Goal: Task Accomplishment & Management: Manage account settings

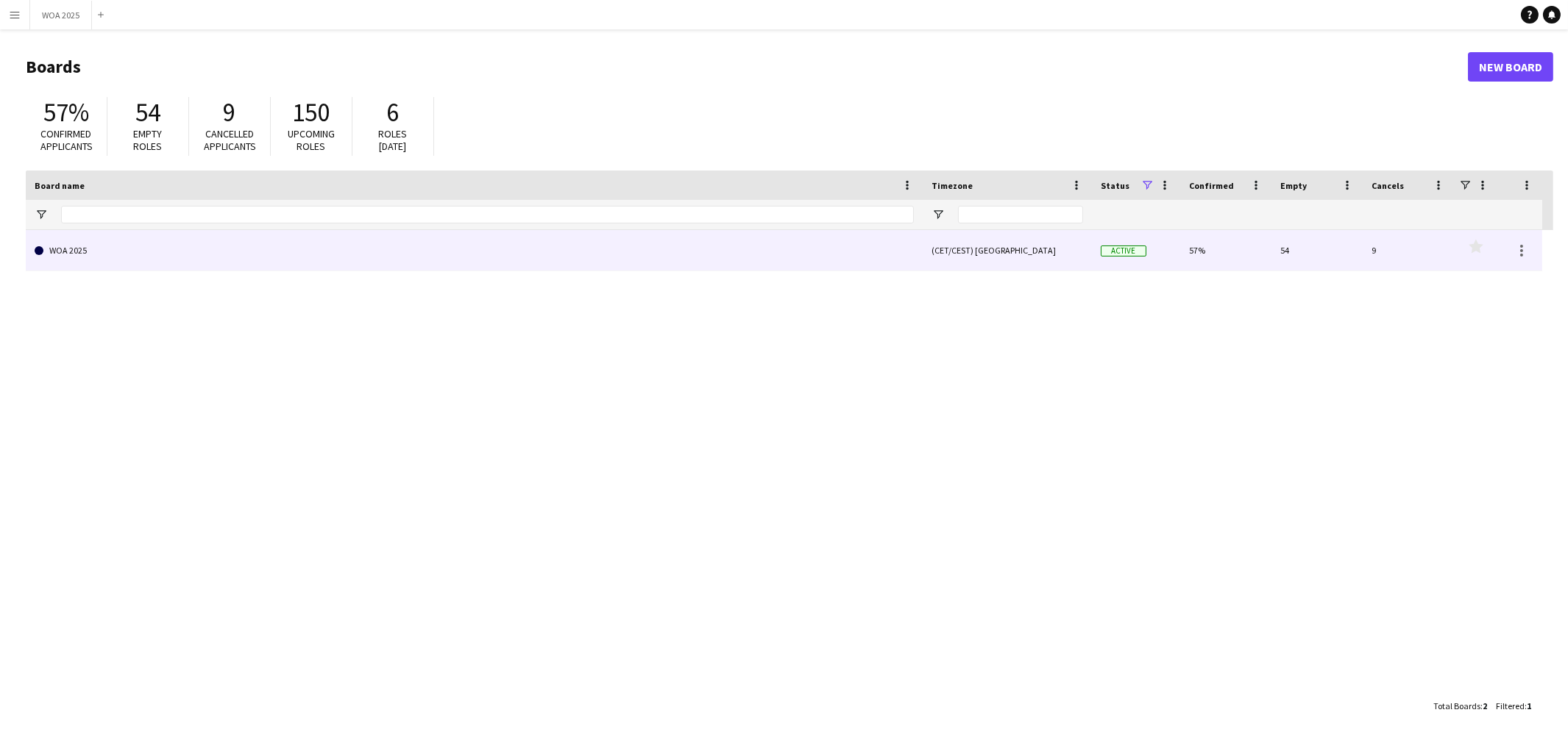
click at [619, 254] on link "WOA 2025" at bounding box center [474, 251] width 879 height 42
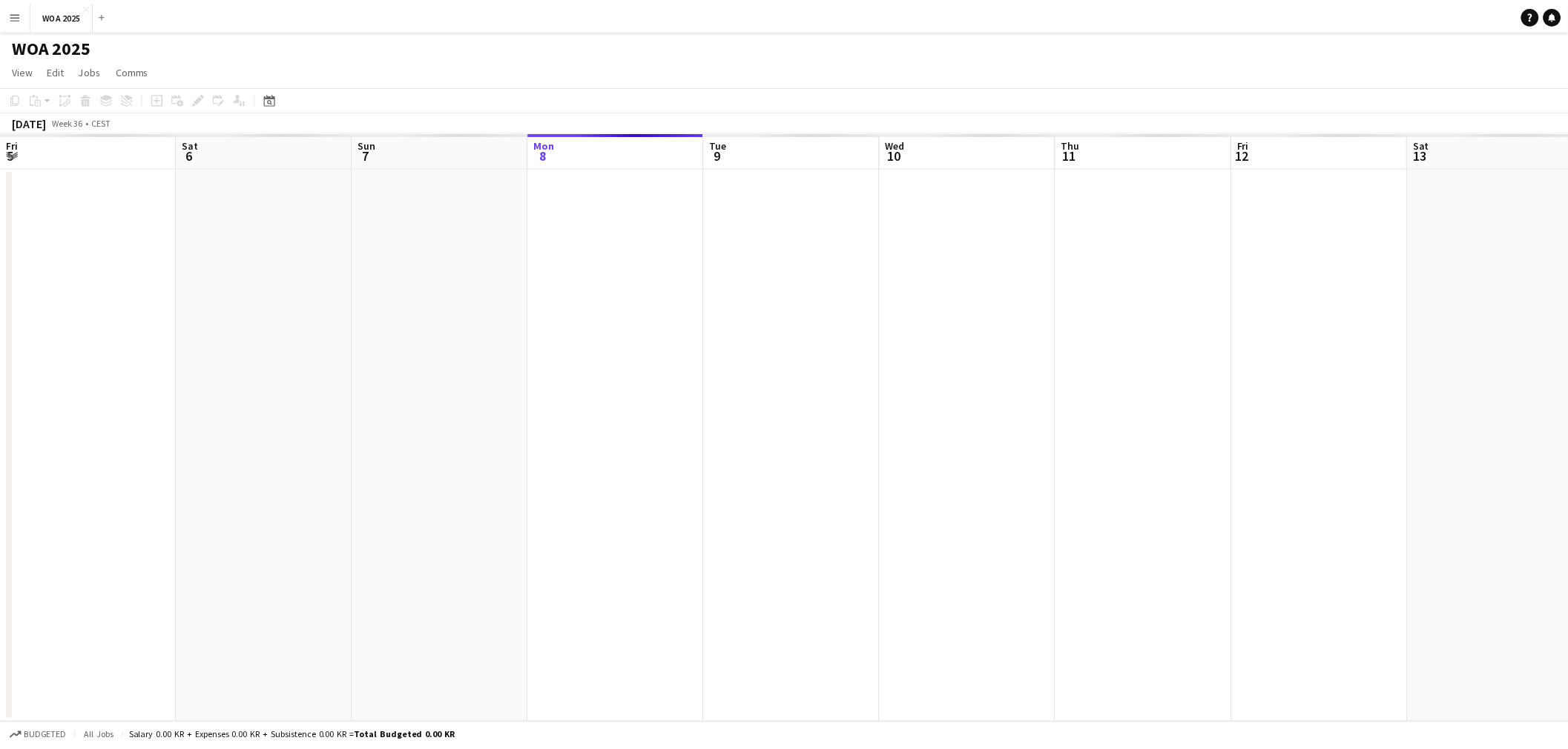
scroll to position [0, 354]
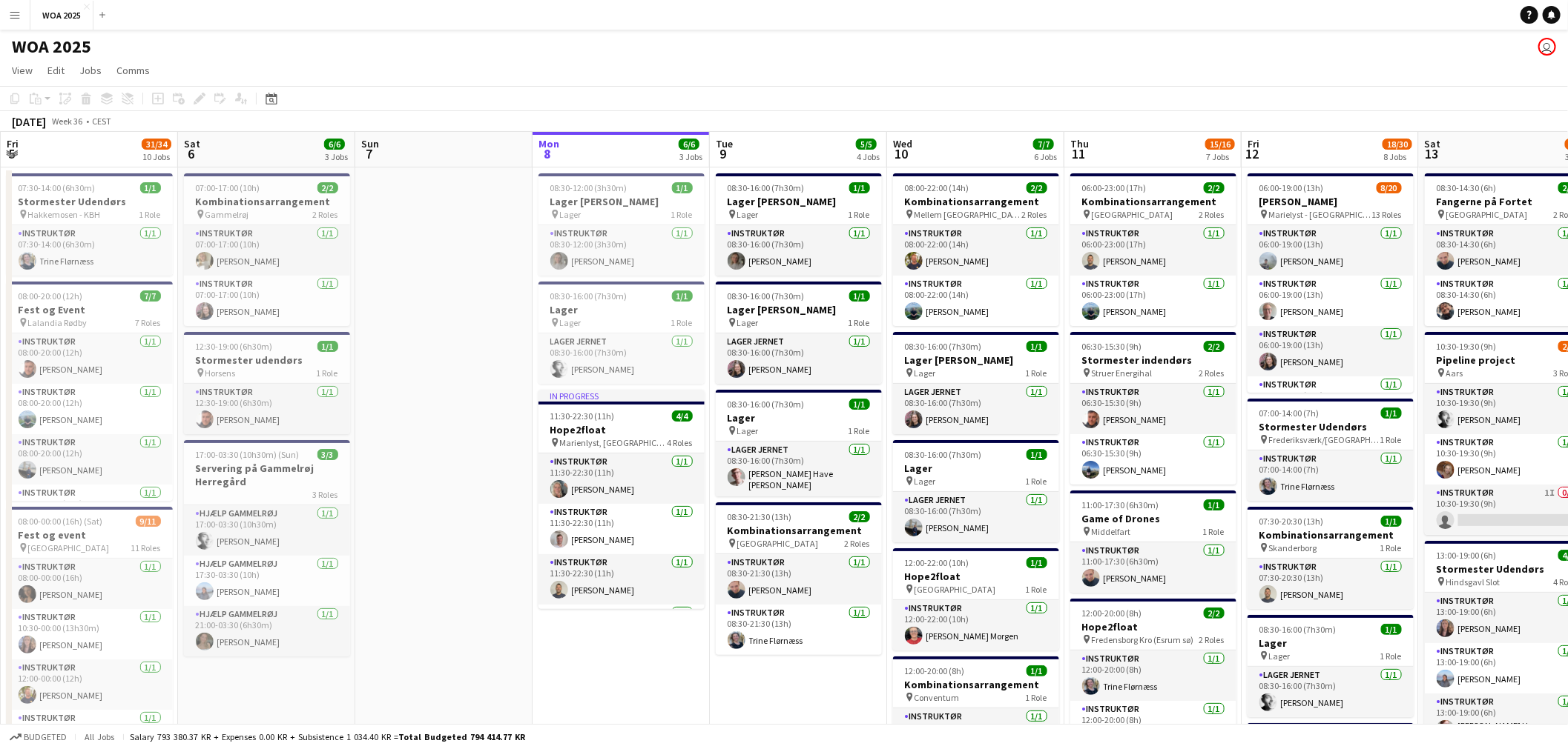
drag, startPoint x: 565, startPoint y: 372, endPoint x: 944, endPoint y: 373, distance: 379.0
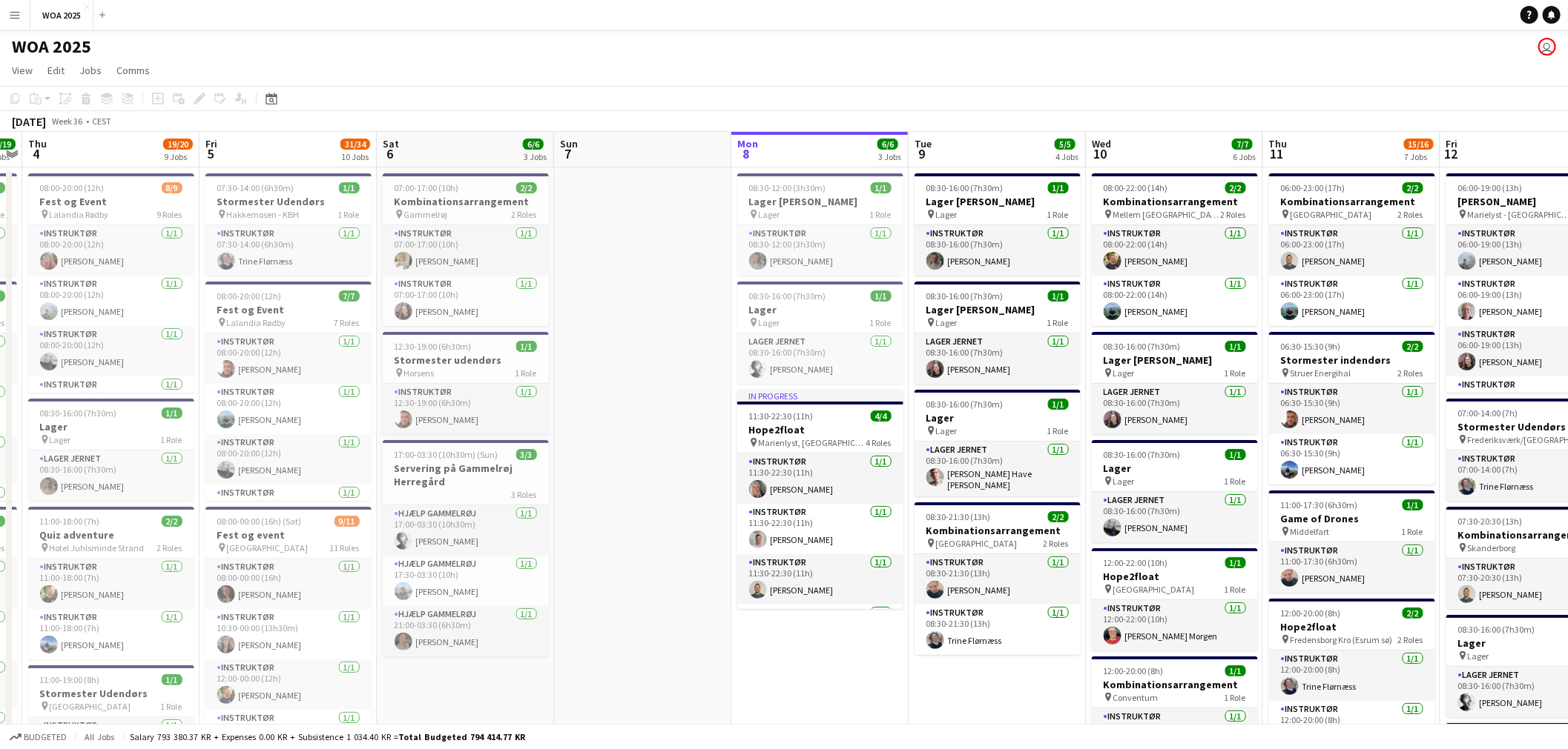
drag, startPoint x: 636, startPoint y: 380, endPoint x: 893, endPoint y: 384, distance: 257.0
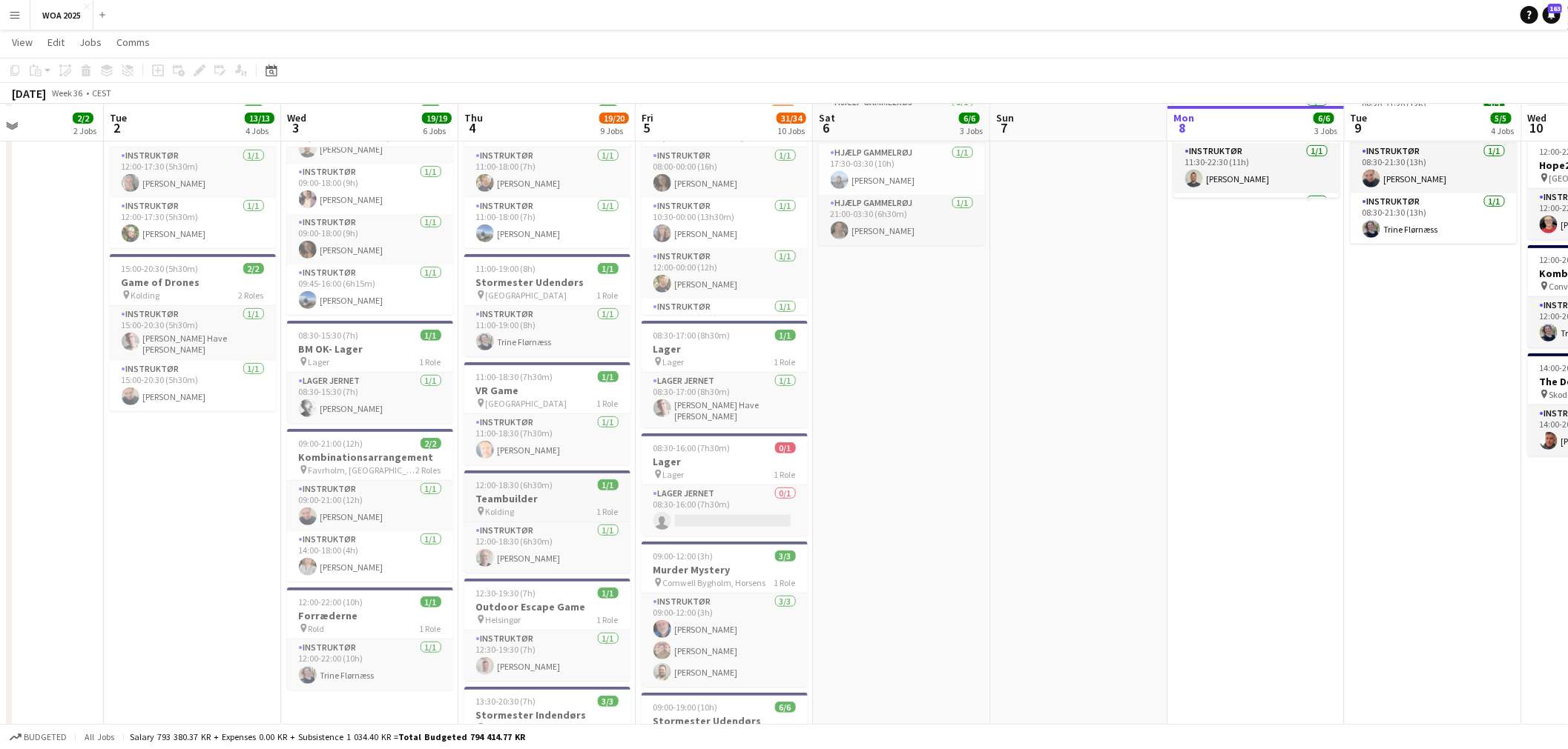
scroll to position [412, 0]
click at [397, 553] on app-card-role "Instruktør [DATE] 14:00-18:00 (4h) [PERSON_NAME]" at bounding box center [370, 555] width 166 height 50
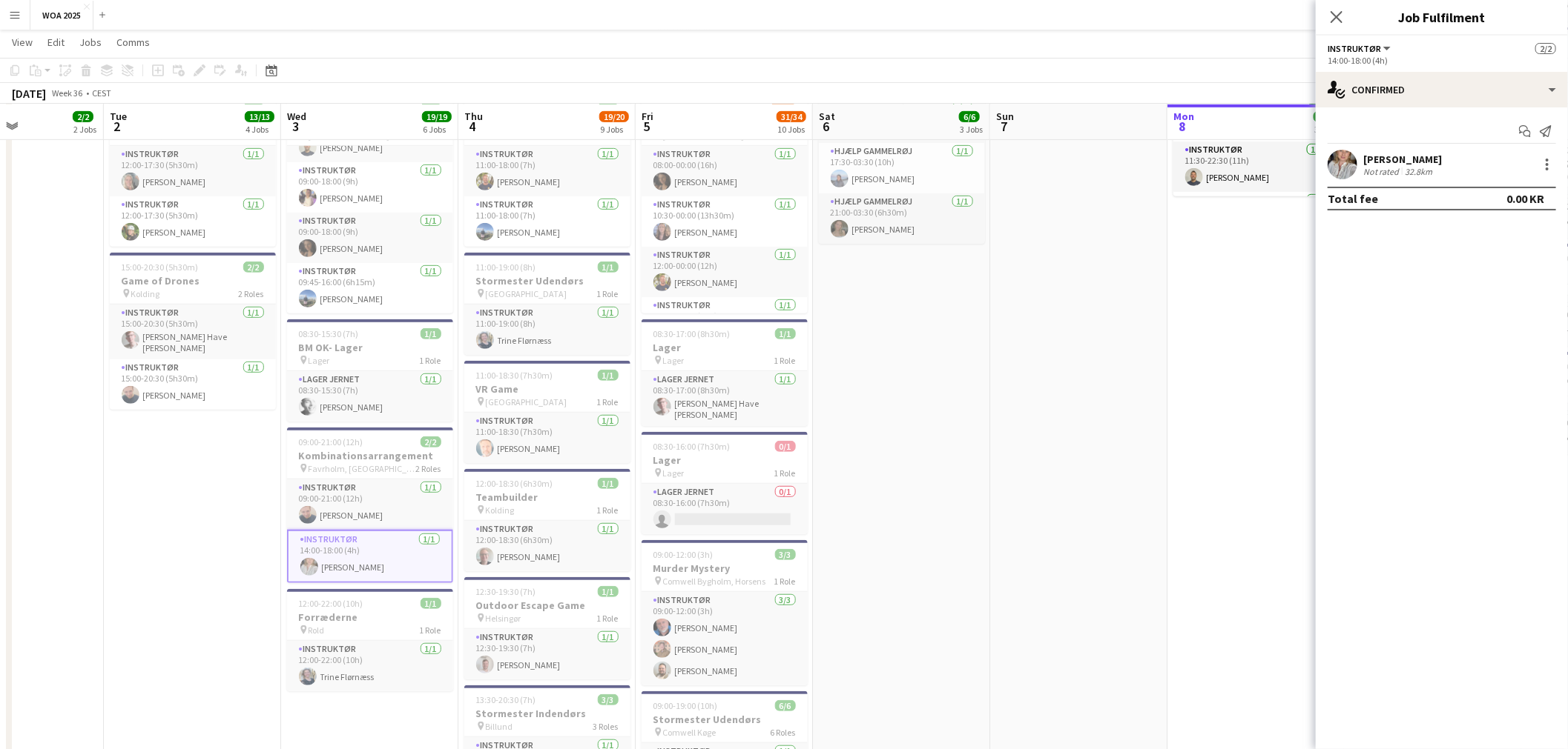
drag, startPoint x: 1503, startPoint y: 158, endPoint x: 1358, endPoint y: 156, distance: 145.0
click at [1358, 156] on div "[PERSON_NAME] Not rated 32.8km" at bounding box center [1441, 164] width 253 height 30
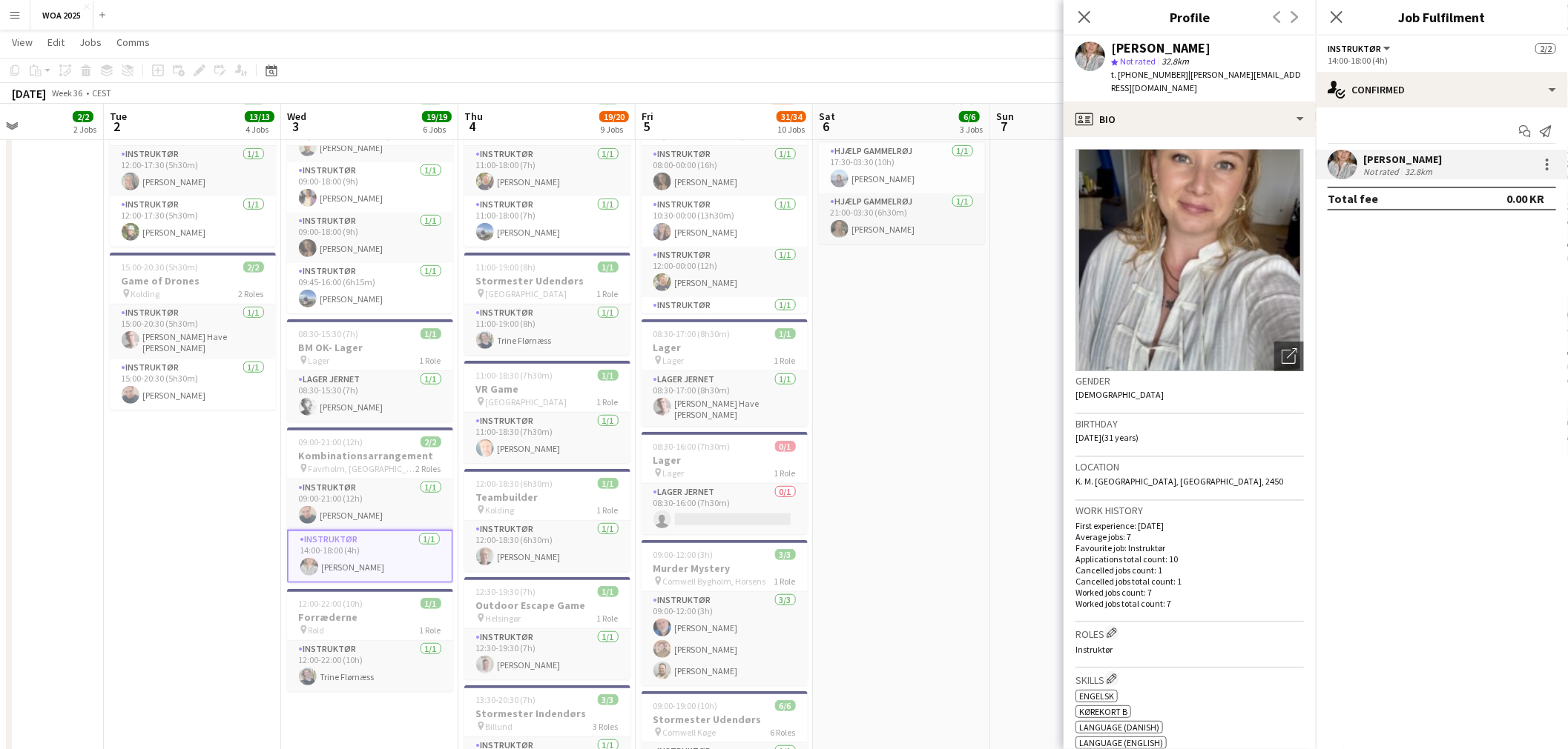
copy div "[PERSON_NAME]"
click at [913, 483] on app-date-cell "07:00-17:00 (10h) 2/2 Kombinationsarrangement pin Gammelrøj 2 Roles Instruktør …" at bounding box center [902, 537] width 177 height 1565
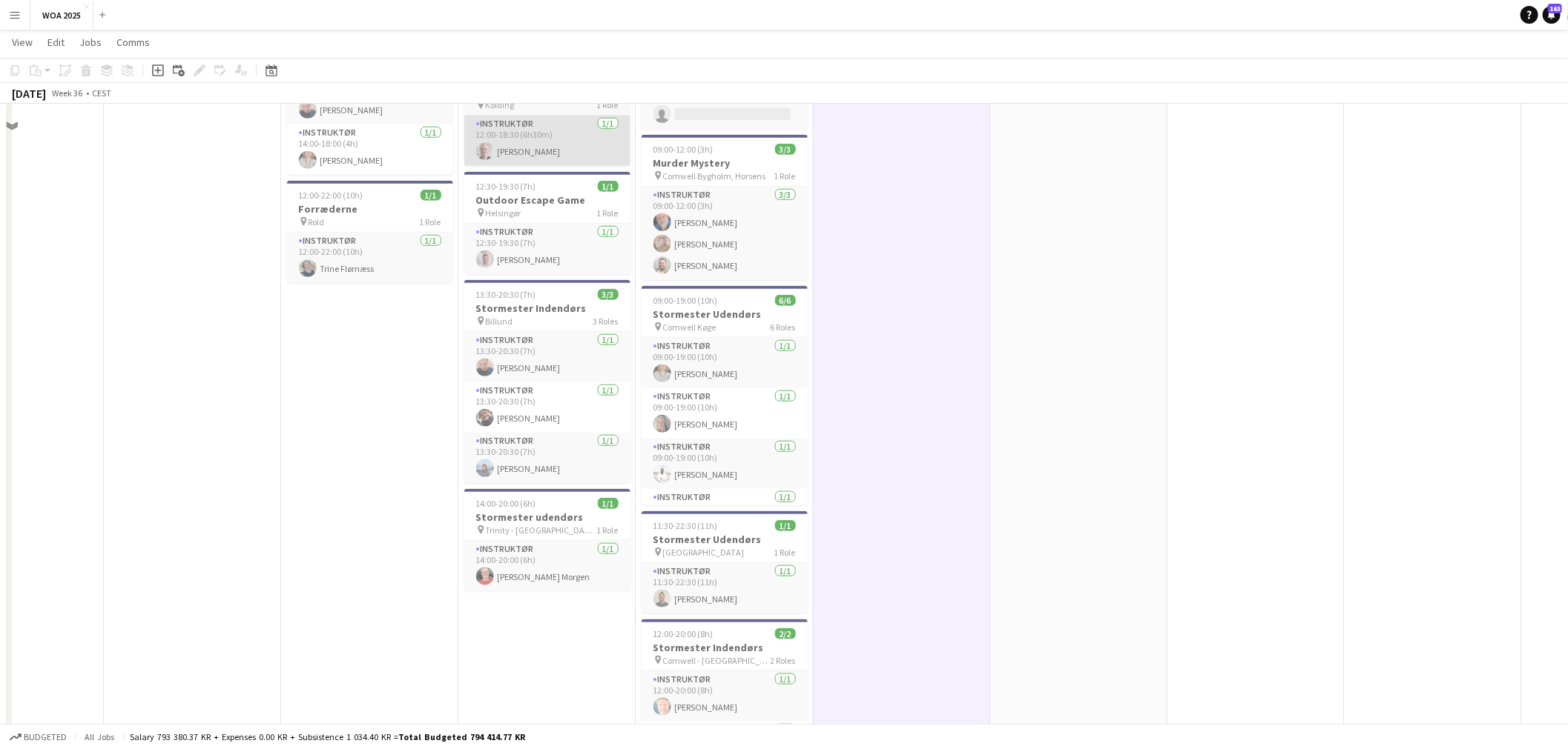
scroll to position [824, 0]
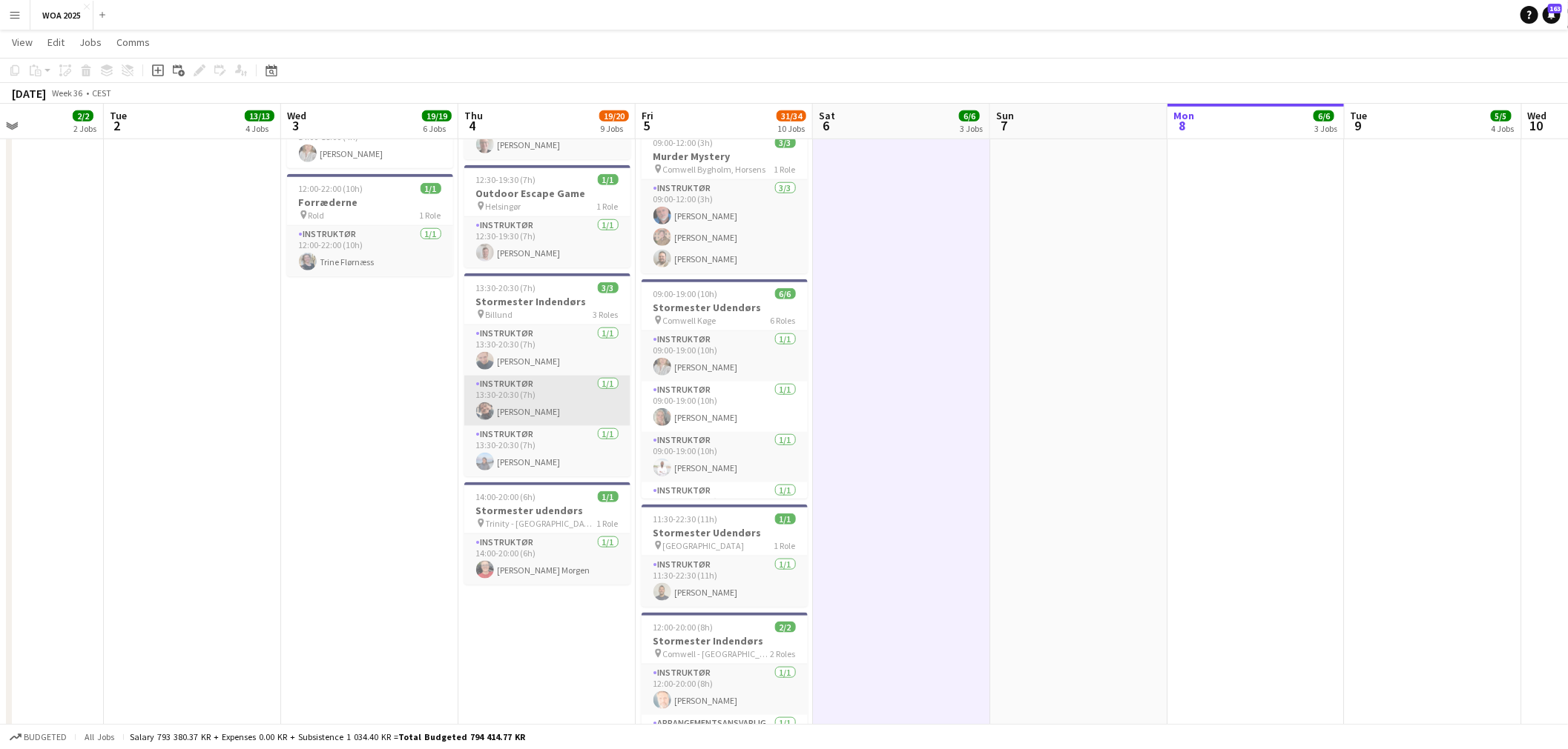
click at [540, 418] on app-card-role "Instruktør [DATE] 13:30-20:30 (7h) [PERSON_NAME]" at bounding box center [547, 400] width 166 height 50
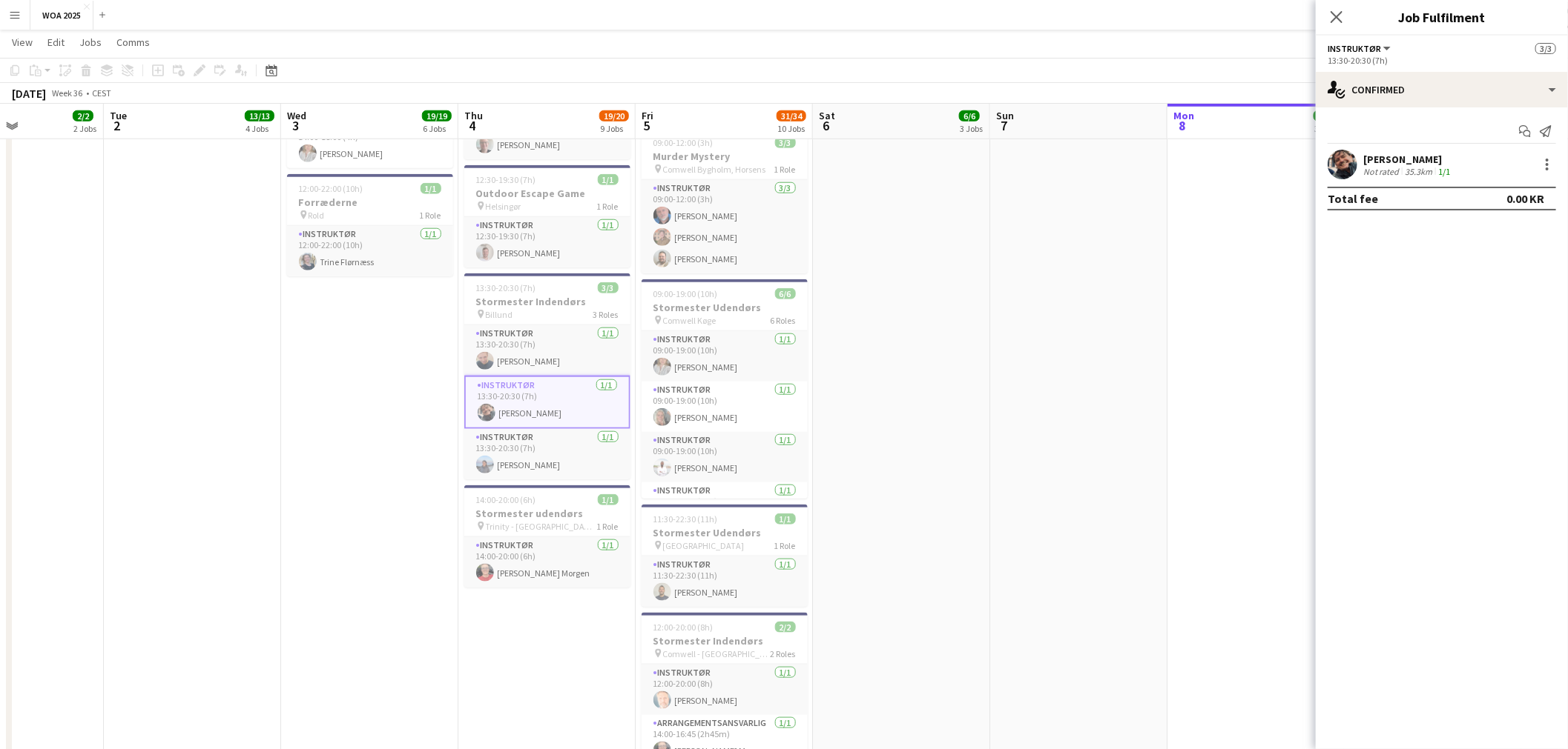
drag, startPoint x: 1467, startPoint y: 161, endPoint x: 1363, endPoint y: 158, distance: 104.0
click at [1363, 158] on div "[PERSON_NAME] Not rated 35.3km 1/1" at bounding box center [1441, 164] width 253 height 30
copy div "[PERSON_NAME]"
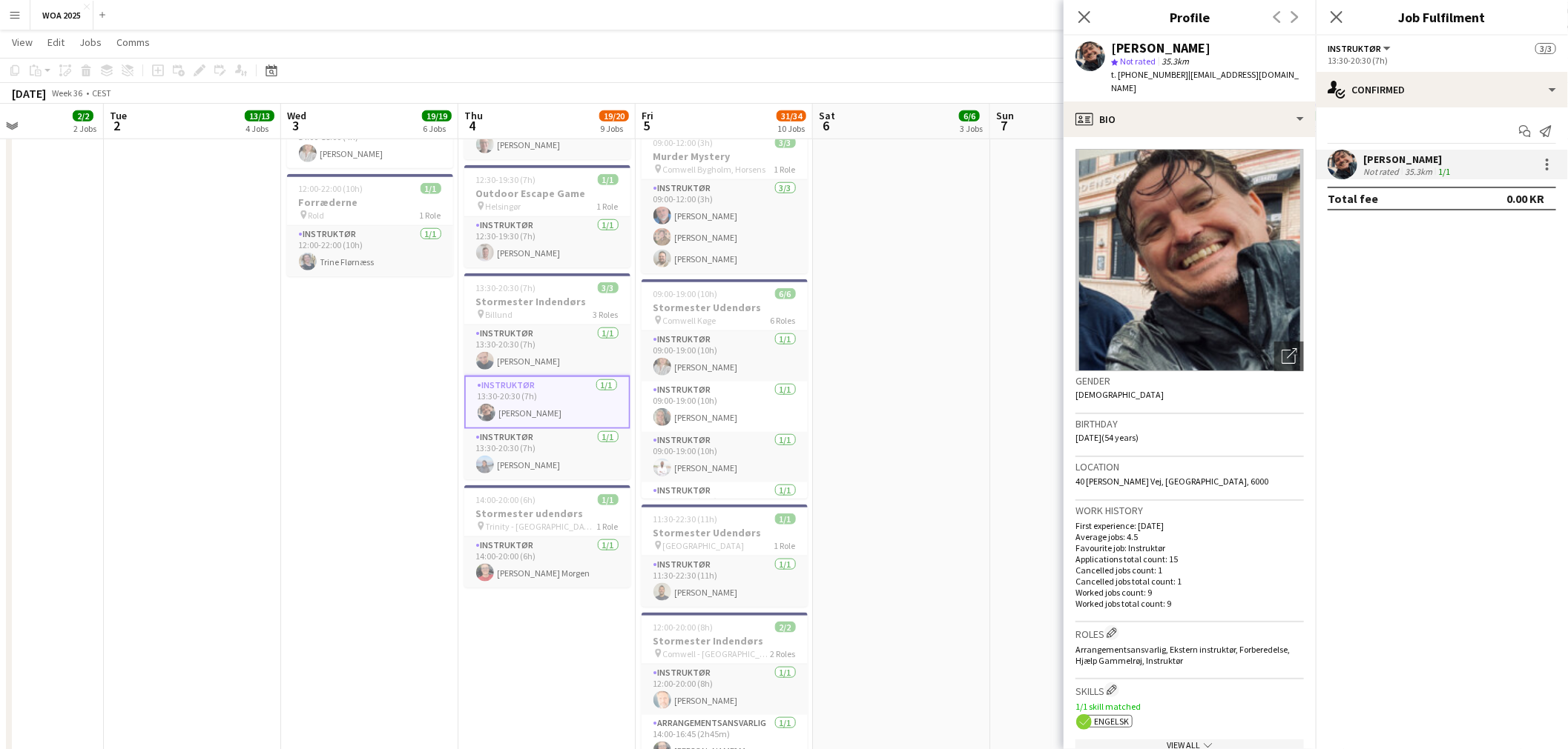
click at [1016, 231] on app-date-cell at bounding box center [1078, 124] width 177 height 1565
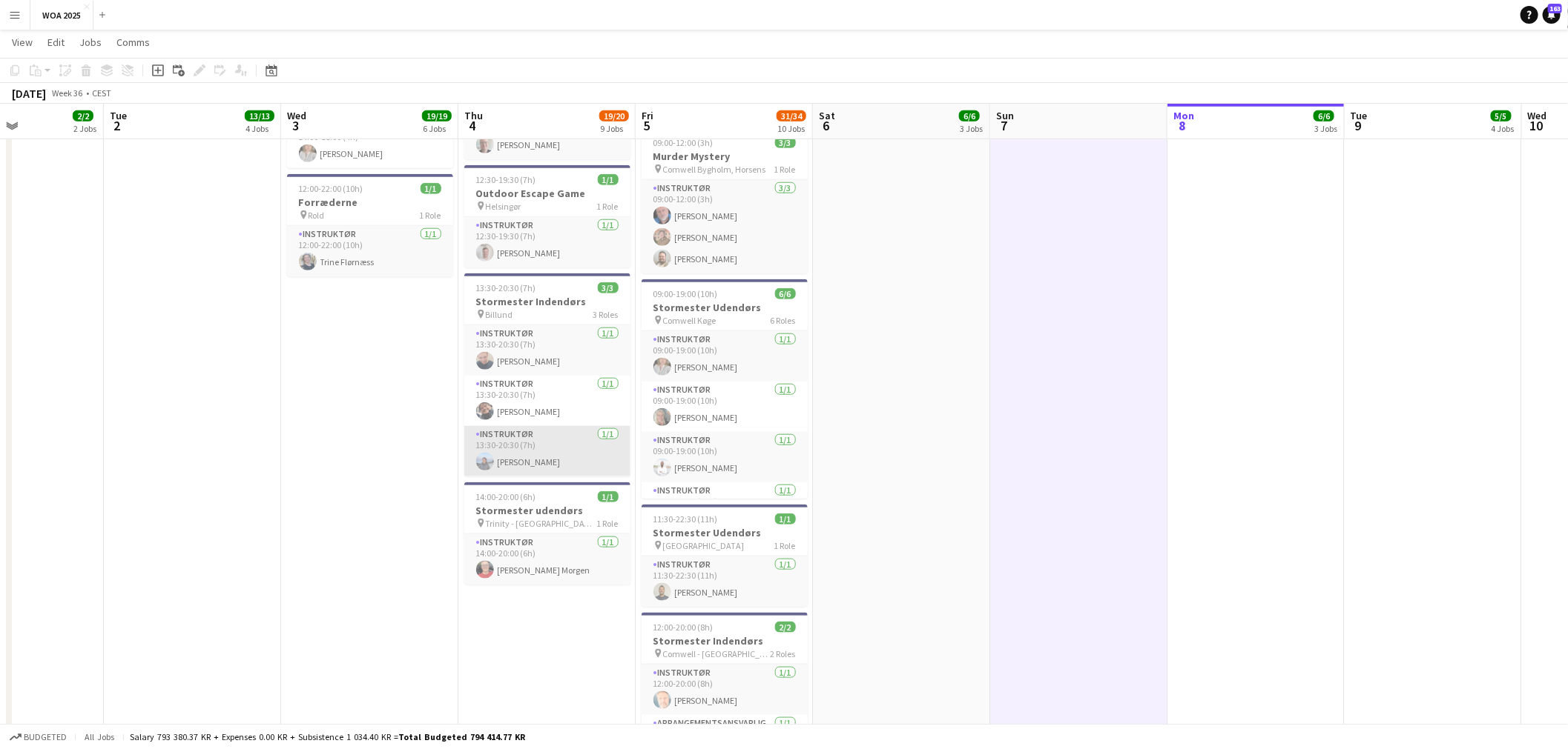
click at [530, 437] on app-card-role "Instruktør [DATE] 13:30-20:30 (7h) [PERSON_NAME]" at bounding box center [547, 451] width 166 height 50
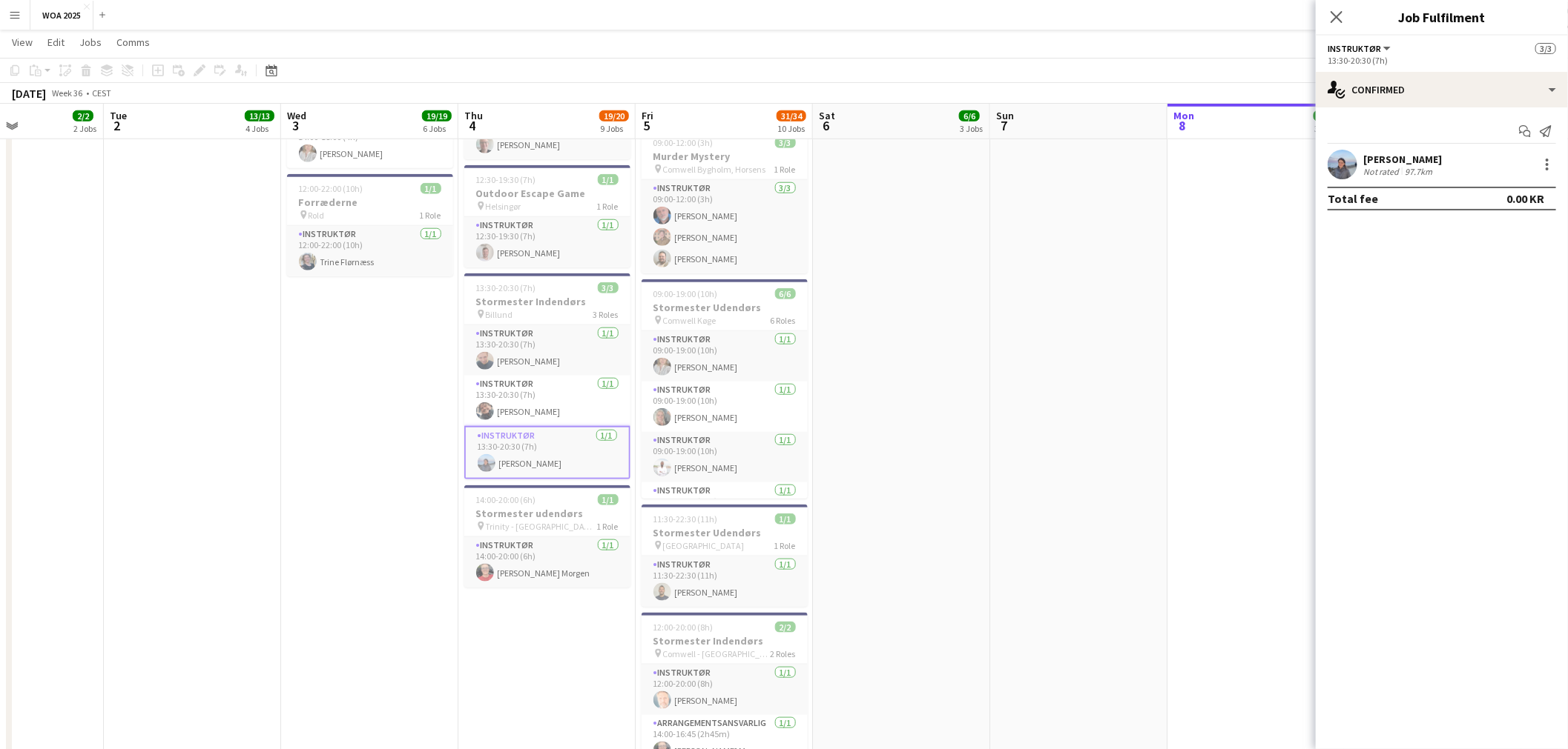
drag, startPoint x: 1440, startPoint y: 158, endPoint x: 1360, endPoint y: 163, distance: 80.2
click at [1360, 163] on div "[PERSON_NAME] Not rated 97.7km" at bounding box center [1441, 164] width 253 height 30
copy div "[PERSON_NAME]"
